Goal: Ask a question: Seek information or help from site administrators or community

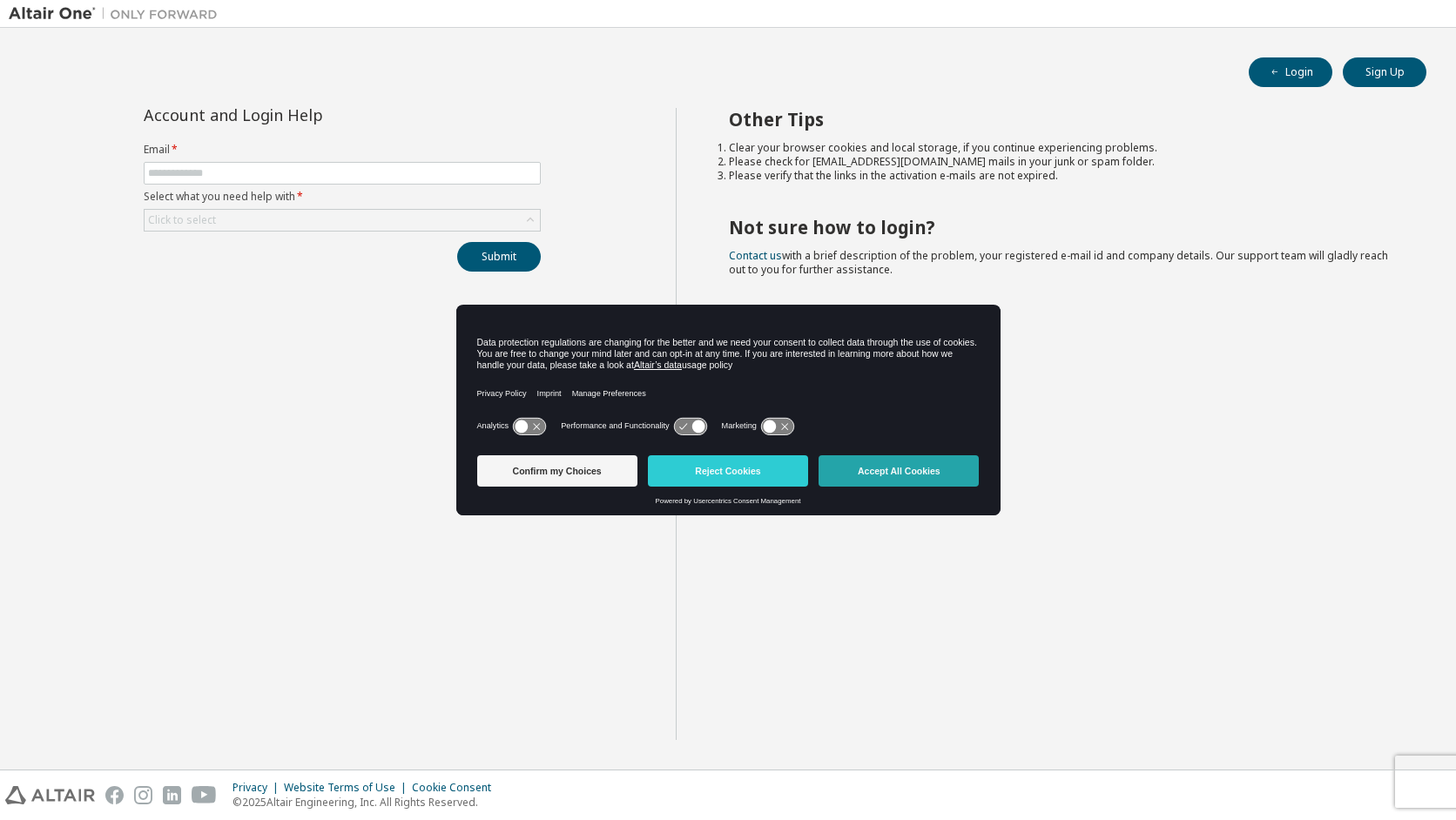
click at [891, 474] on button "Accept All Cookies" at bounding box center [899, 471] width 161 height 31
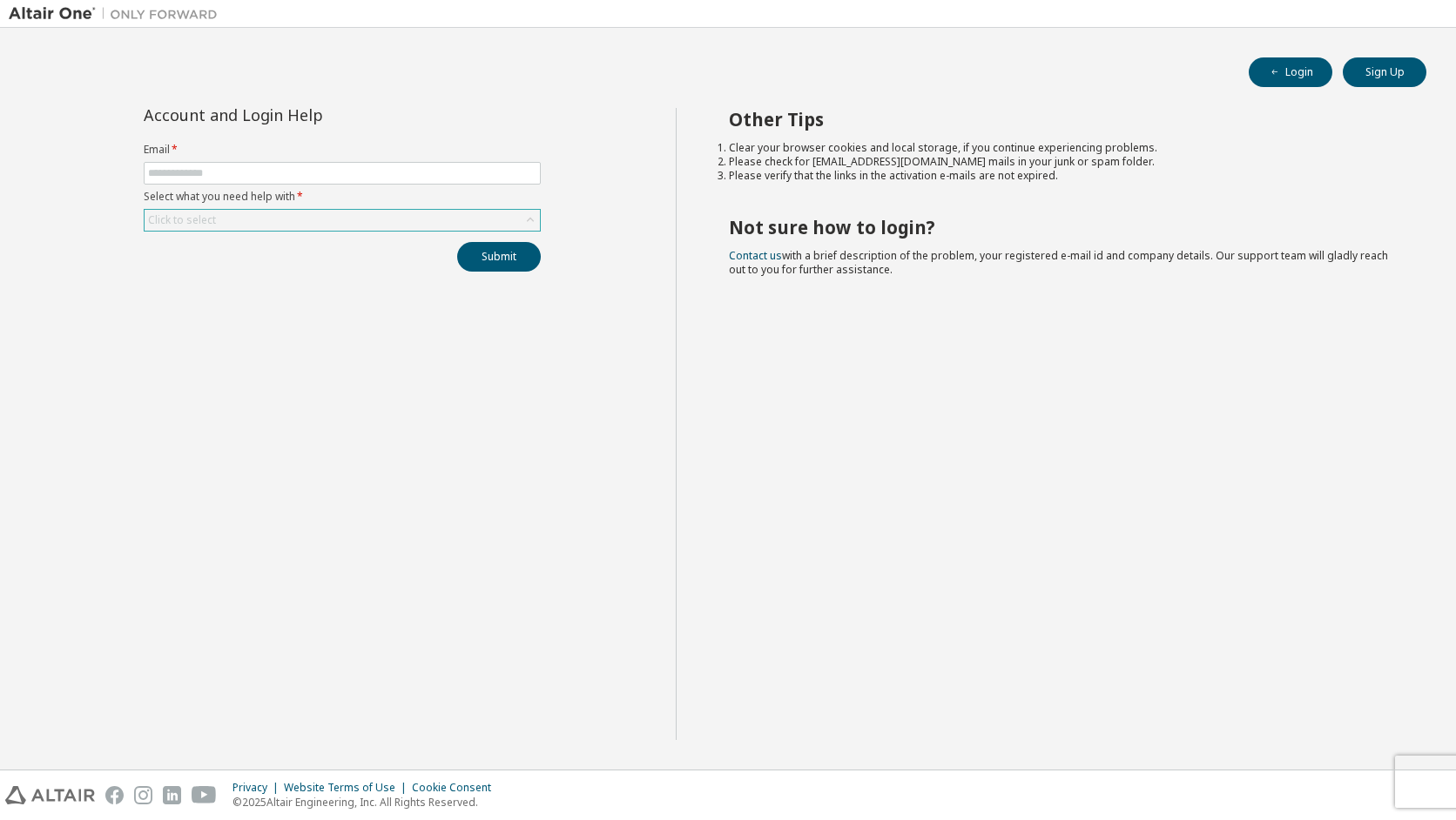
click at [254, 219] on div "Click to select" at bounding box center [342, 220] width 395 height 21
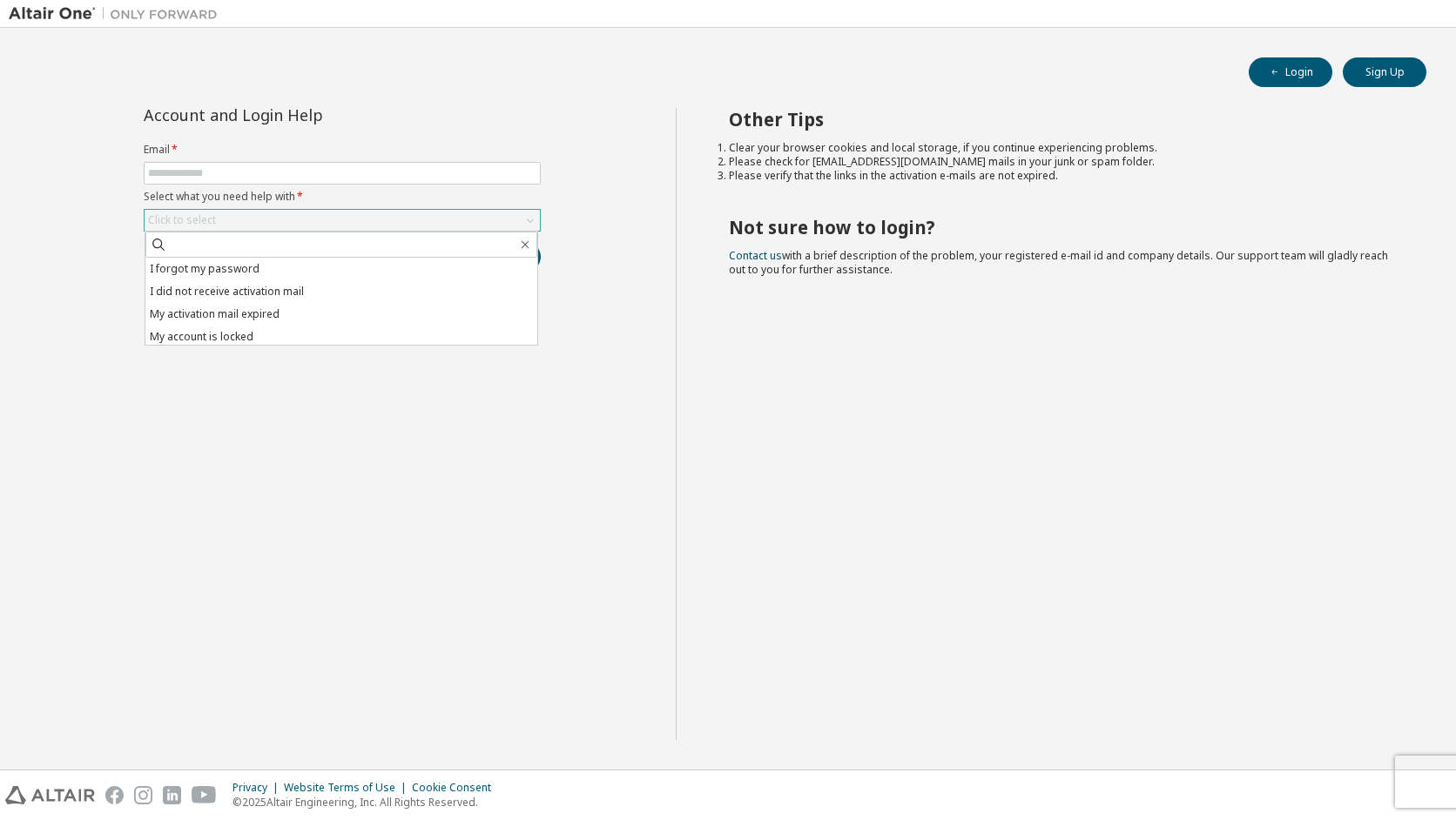
click at [254, 219] on div "Click to select" at bounding box center [342, 220] width 395 height 21
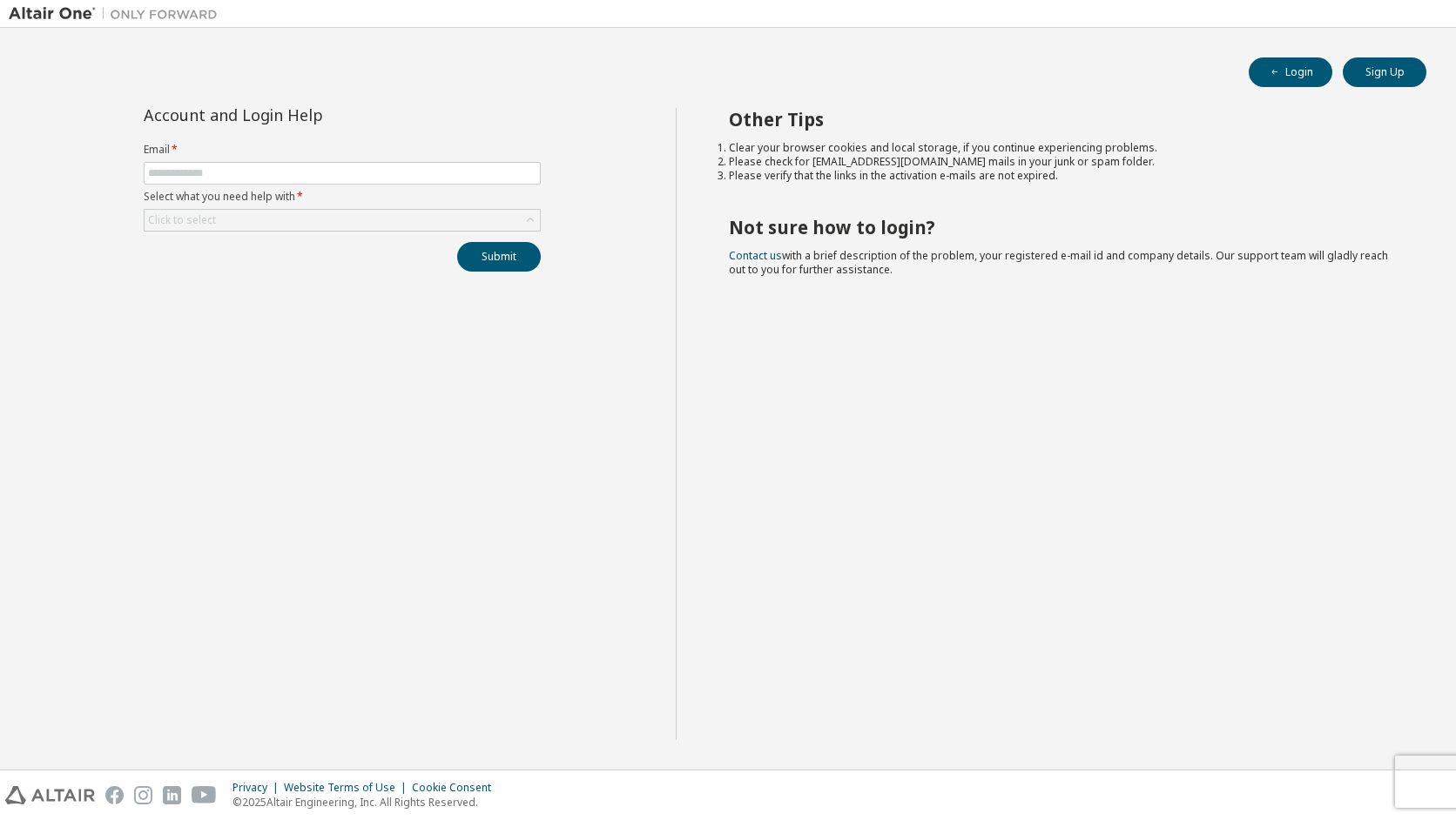
drag, startPoint x: 254, startPoint y: 219, endPoint x: 97, endPoint y: 206, distance: 157.5
click at [97, 208] on div "Account and Login Help Email * Select what you need help with * Click to select…" at bounding box center [342, 424] width 667 height 632
click at [197, 177] on input "text" at bounding box center [343, 173] width 389 height 14
type input "**********"
click at [366, 211] on div "Click to select" at bounding box center [342, 220] width 395 height 21
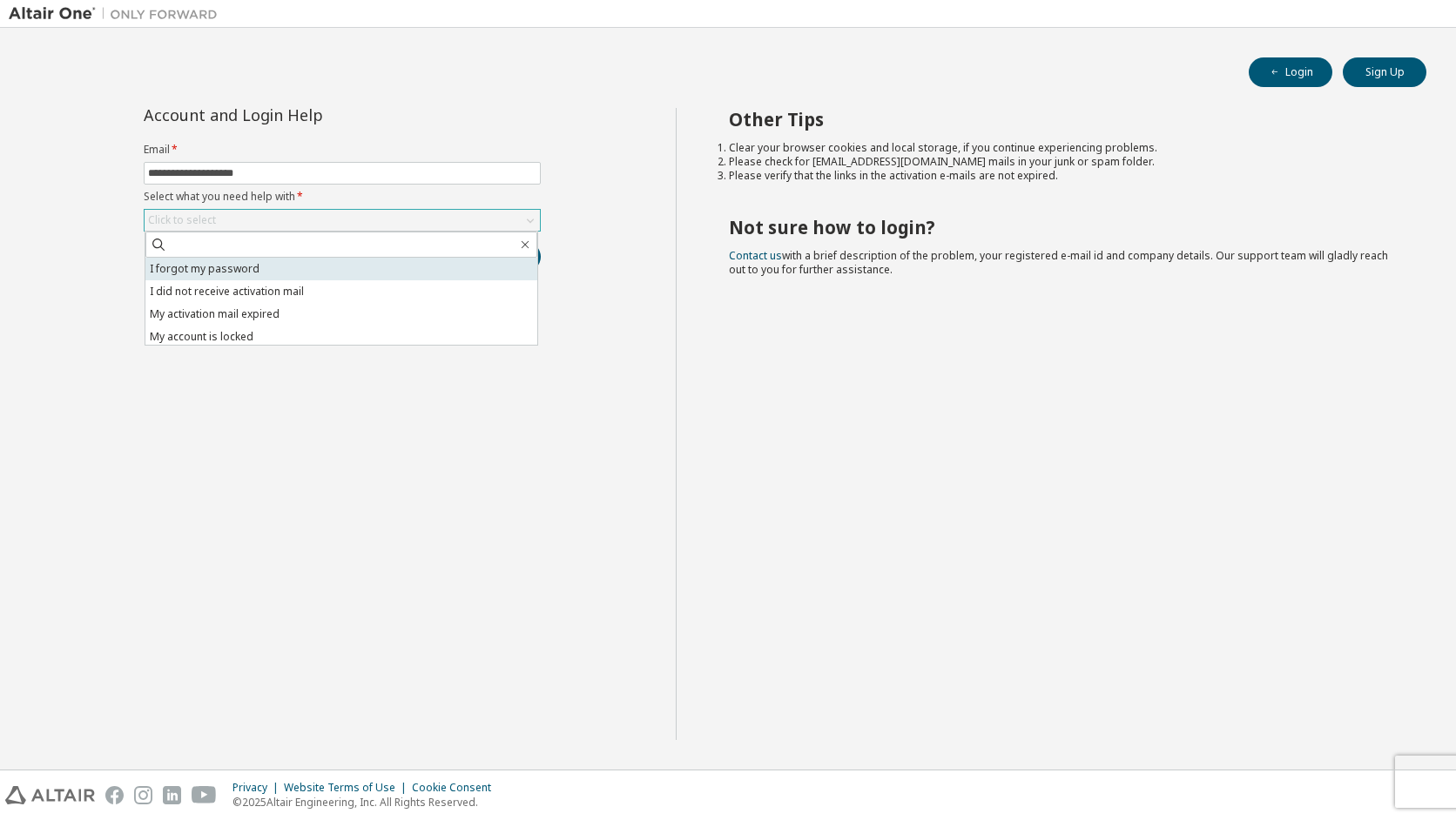
click at [311, 270] on li "I forgot my password" at bounding box center [341, 269] width 392 height 23
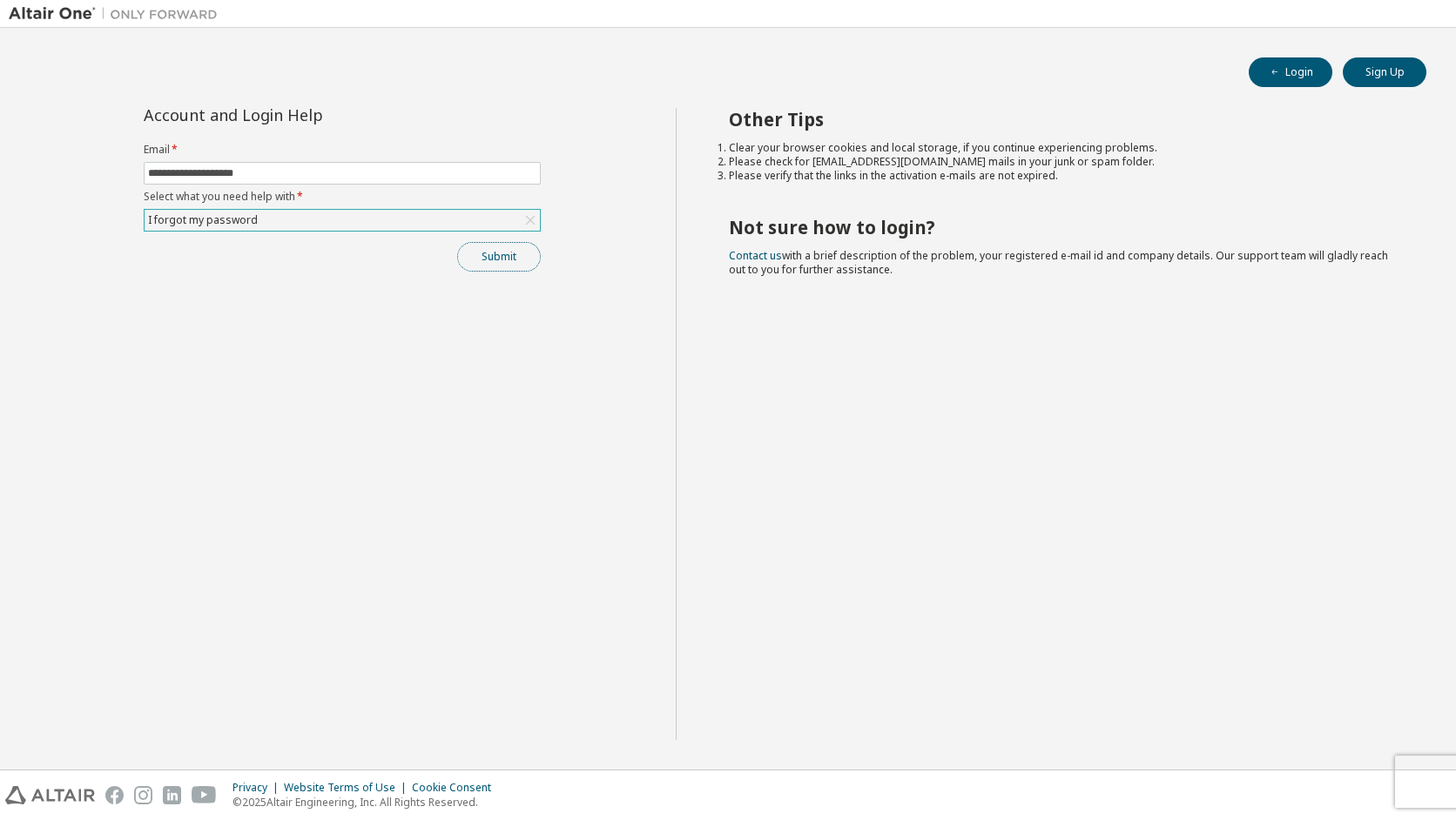
click at [496, 269] on button "Submit" at bounding box center [499, 257] width 84 height 30
click at [486, 267] on button "Submit" at bounding box center [499, 257] width 84 height 30
